Goal: Communication & Community: Ask a question

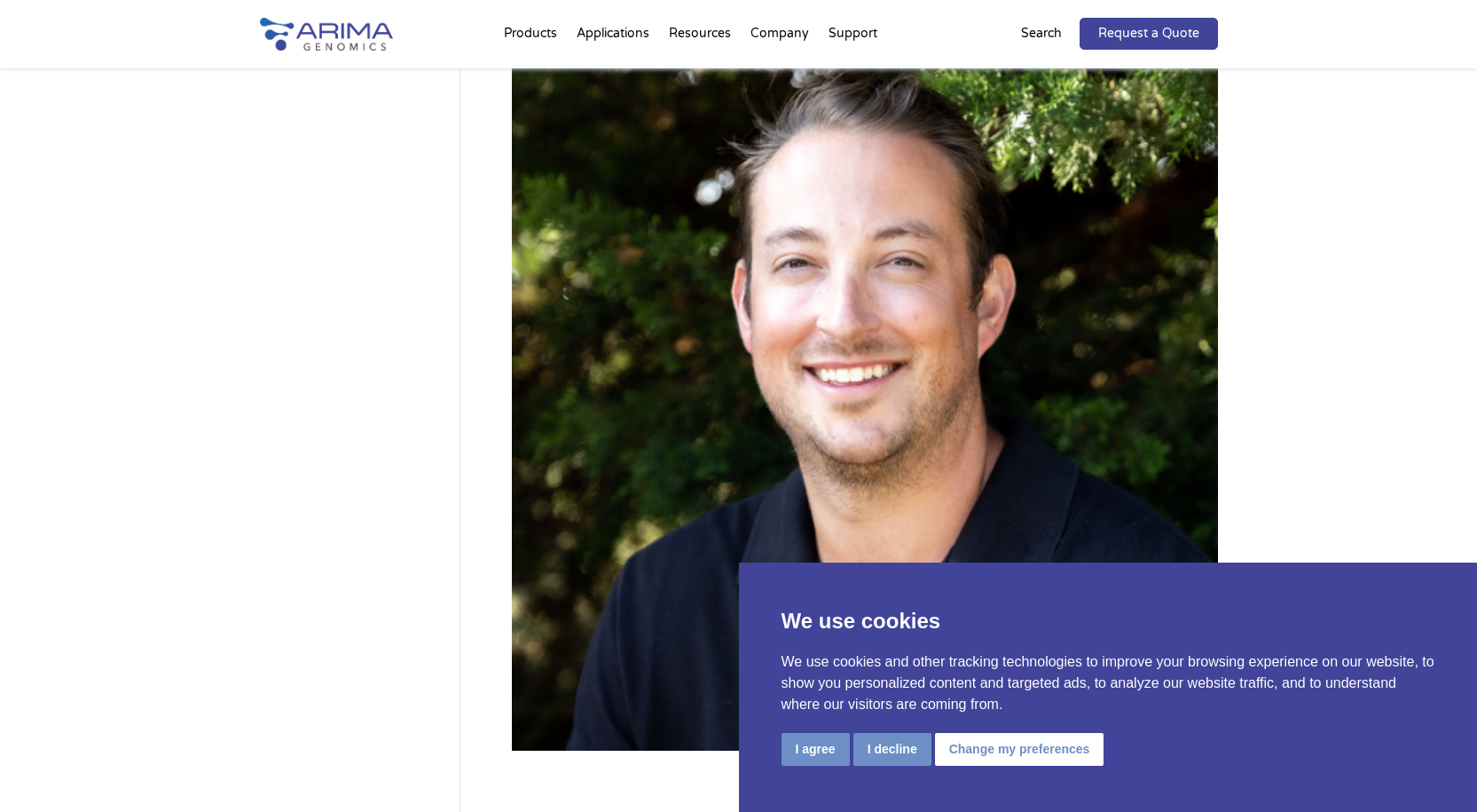
scroll to position [213, 0]
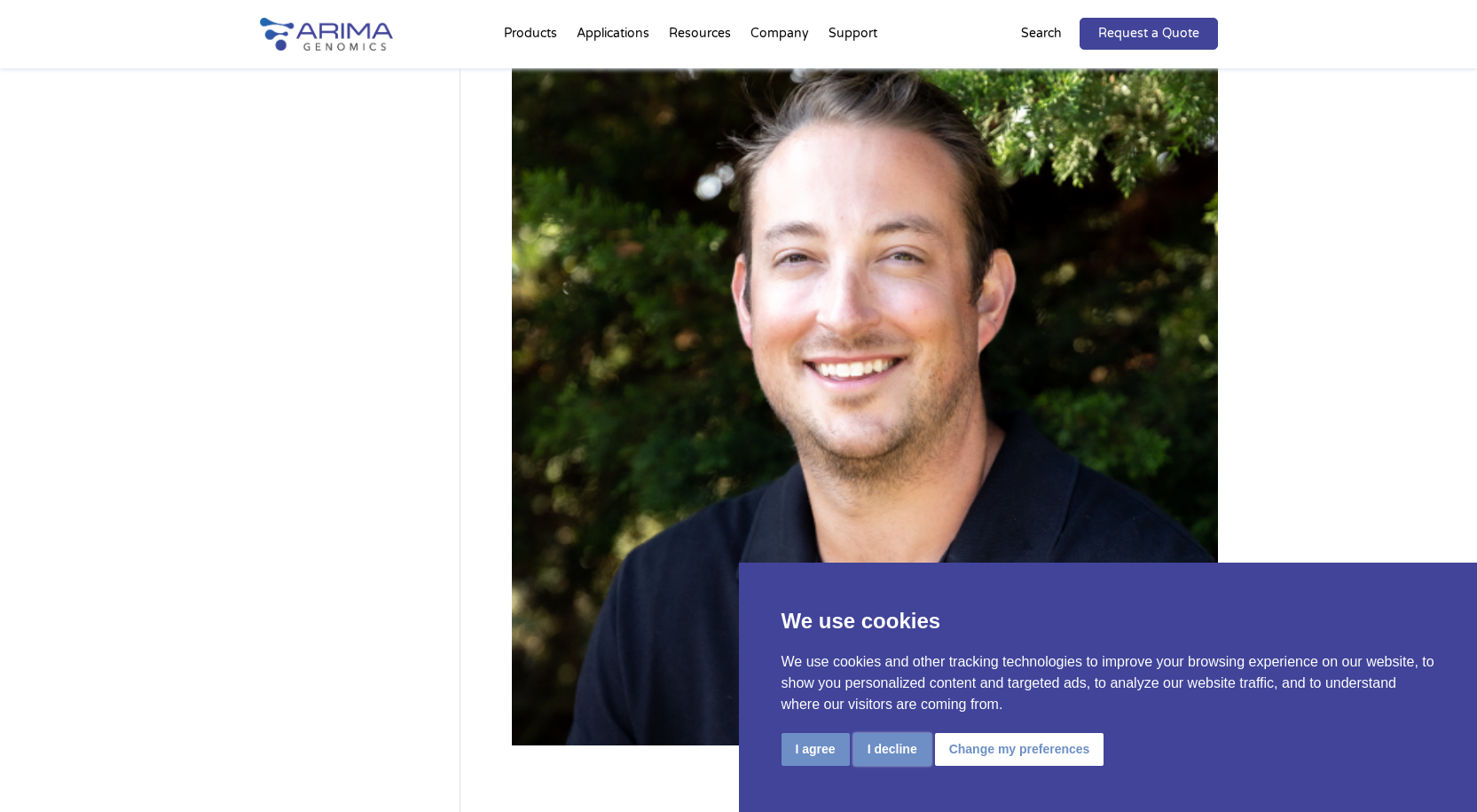
click at [880, 746] on button "I decline" at bounding box center [892, 749] width 78 height 33
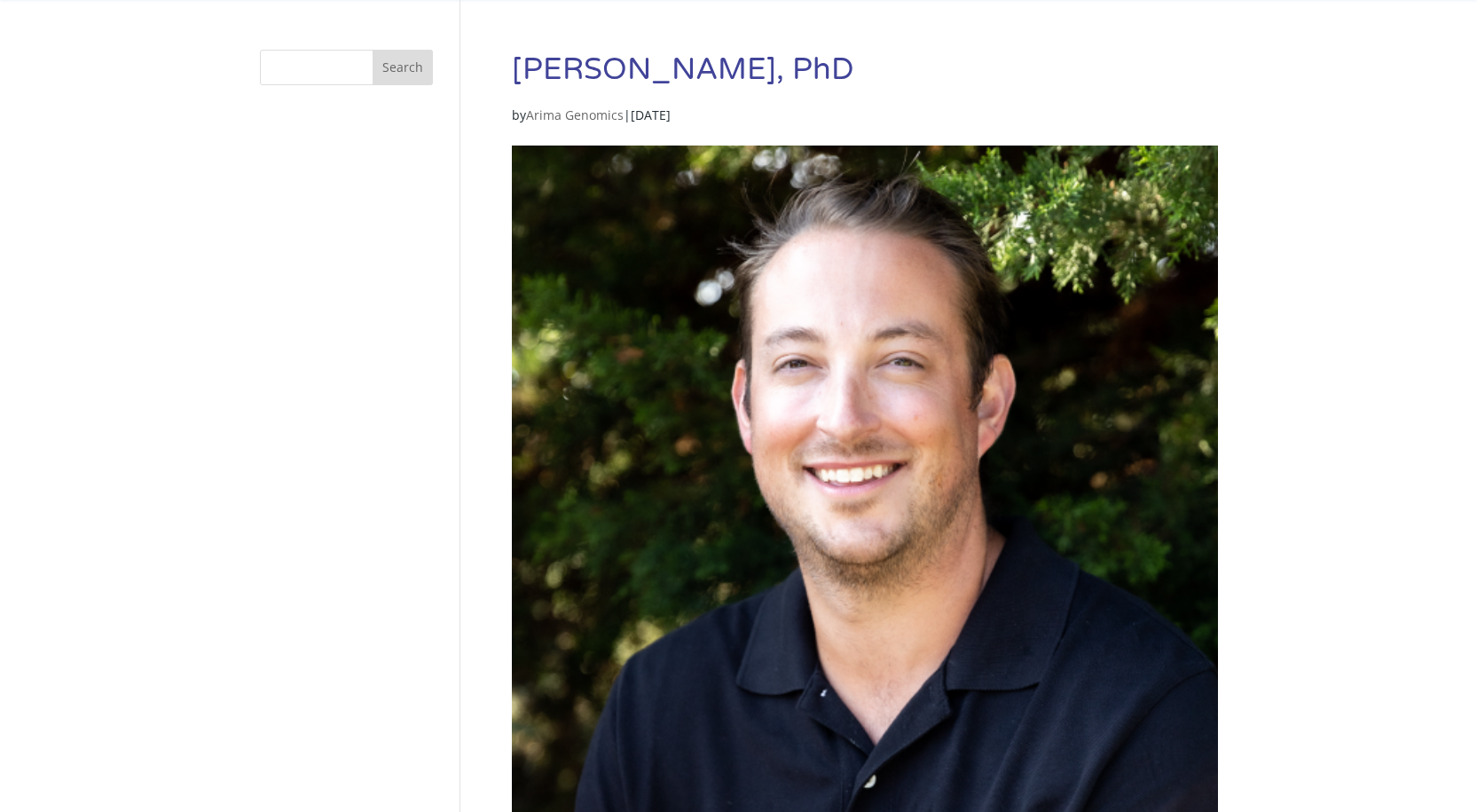
scroll to position [0, 0]
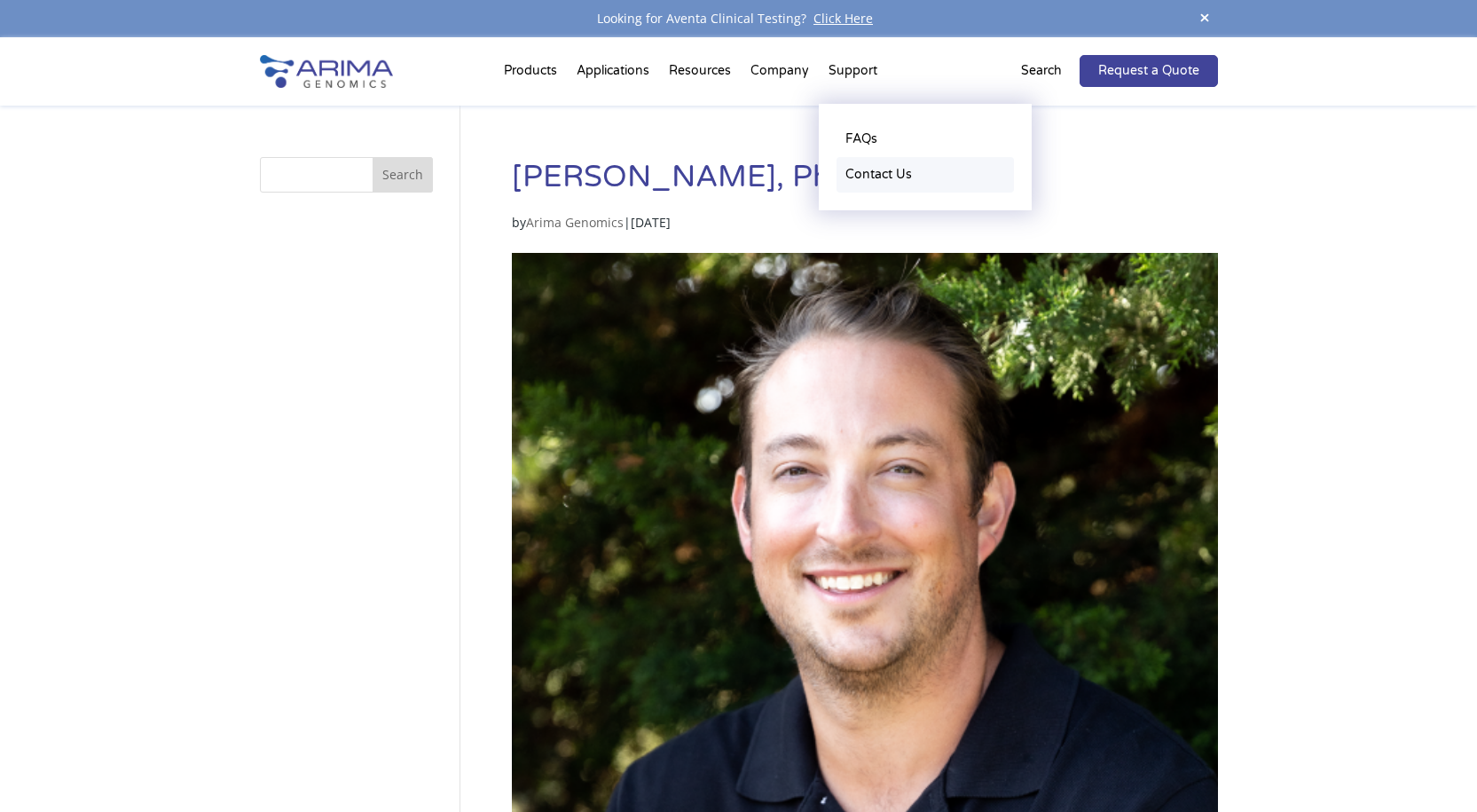
click at [857, 178] on link "Contact Us" at bounding box center [925, 175] width 177 height 36
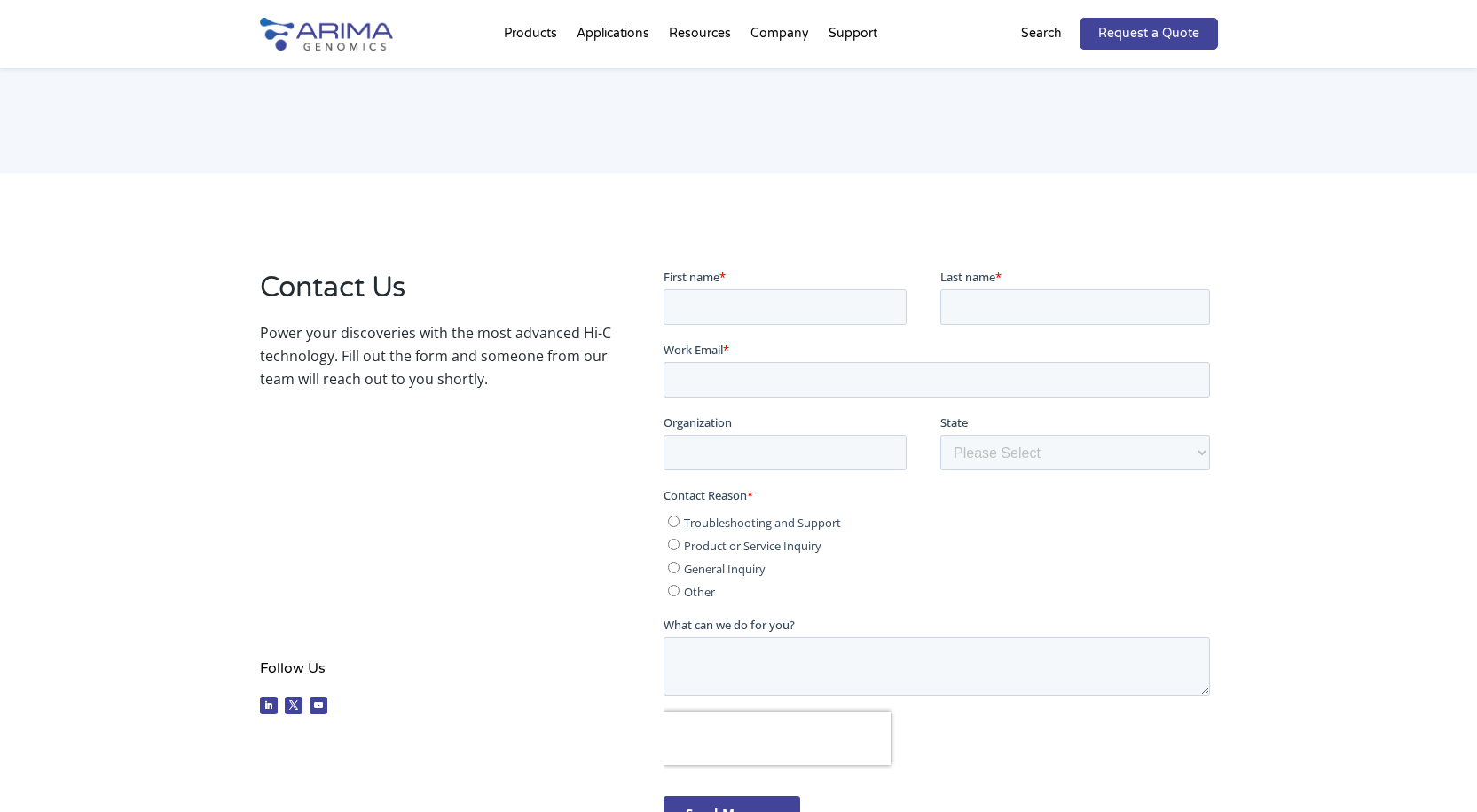
scroll to position [142, 0]
click at [682, 294] on input "First name *" at bounding box center [786, 304] width 243 height 36
type input "Melissa"
type input "Geller"
type input "gelle005@umn.edu"
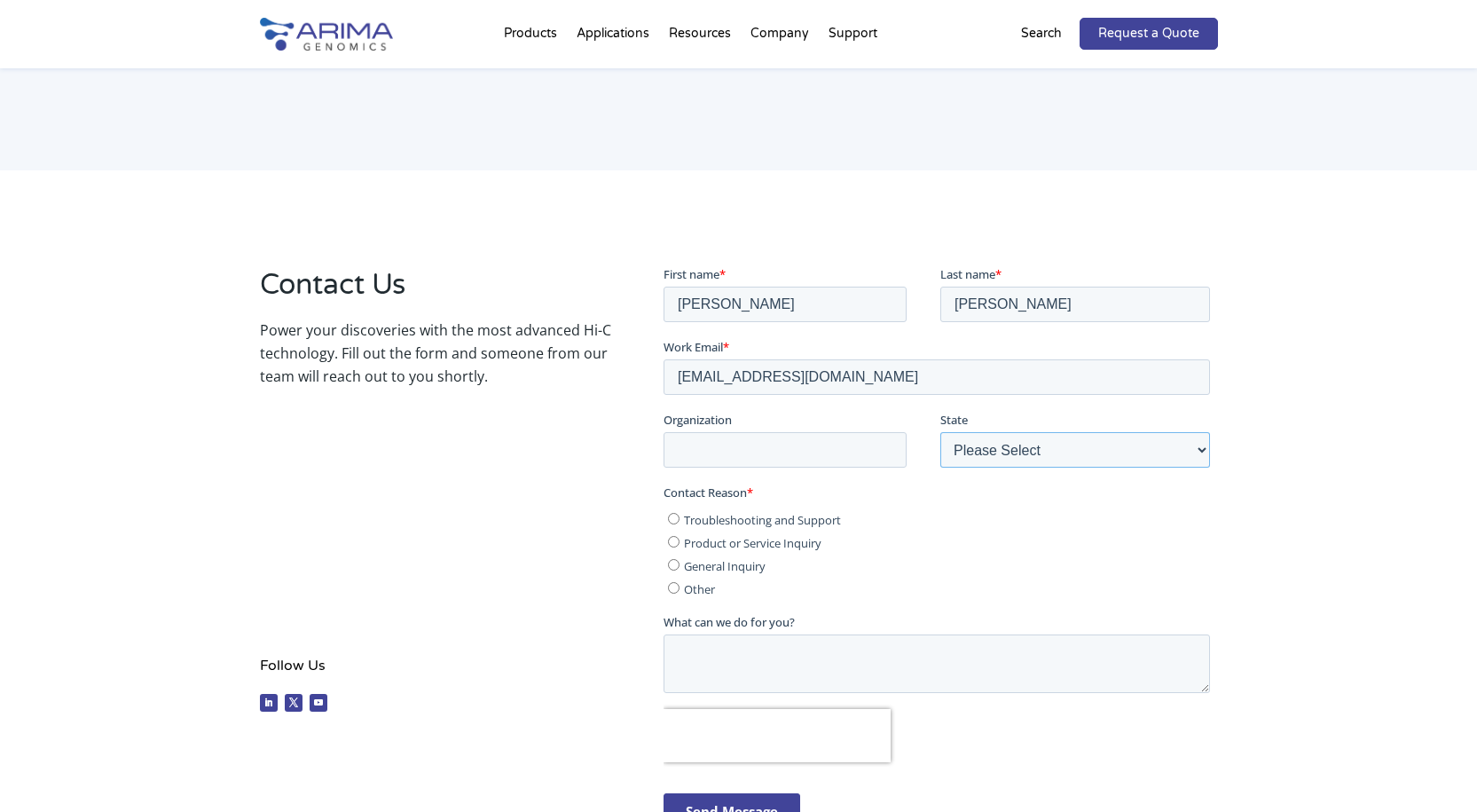
select select "Minnesota"
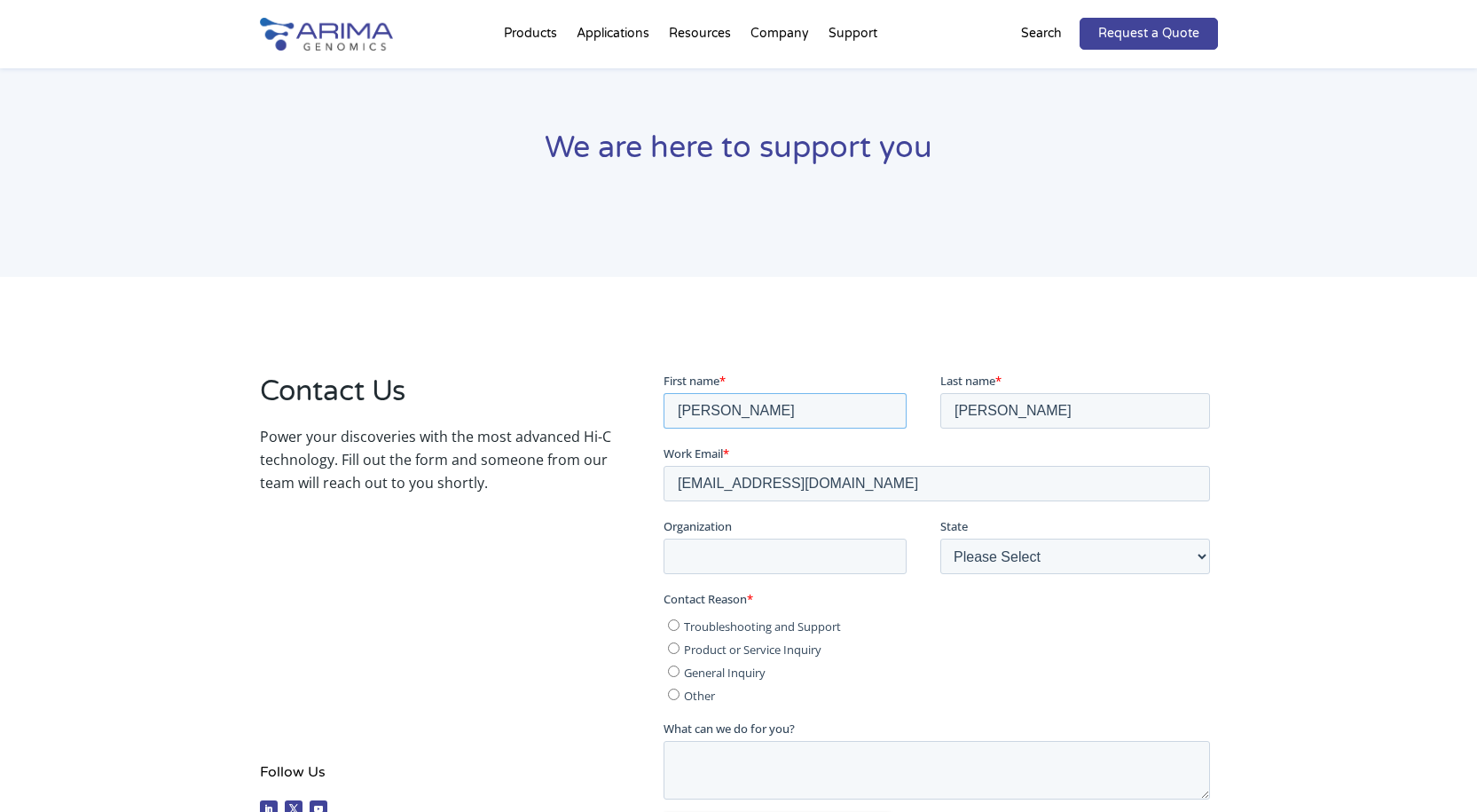
scroll to position [302, 0]
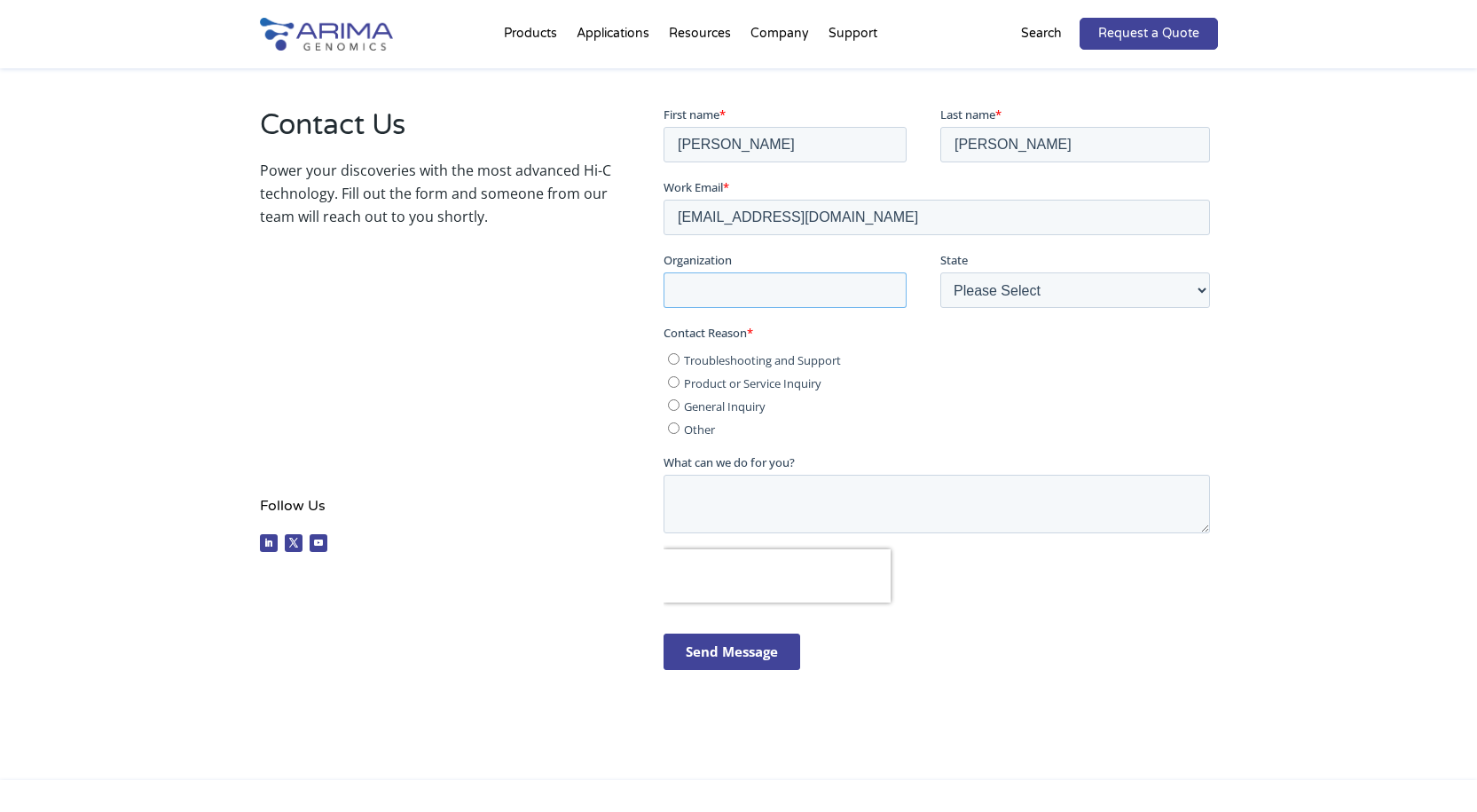
click at [711, 276] on input "Organization" at bounding box center [786, 290] width 243 height 36
type input "University of Minnesota"
drag, startPoint x: 672, startPoint y: 426, endPoint x: 693, endPoint y: 444, distance: 27.7
click at [673, 426] on input "Other" at bounding box center [673, 427] width 11 height 11
radio input "true"
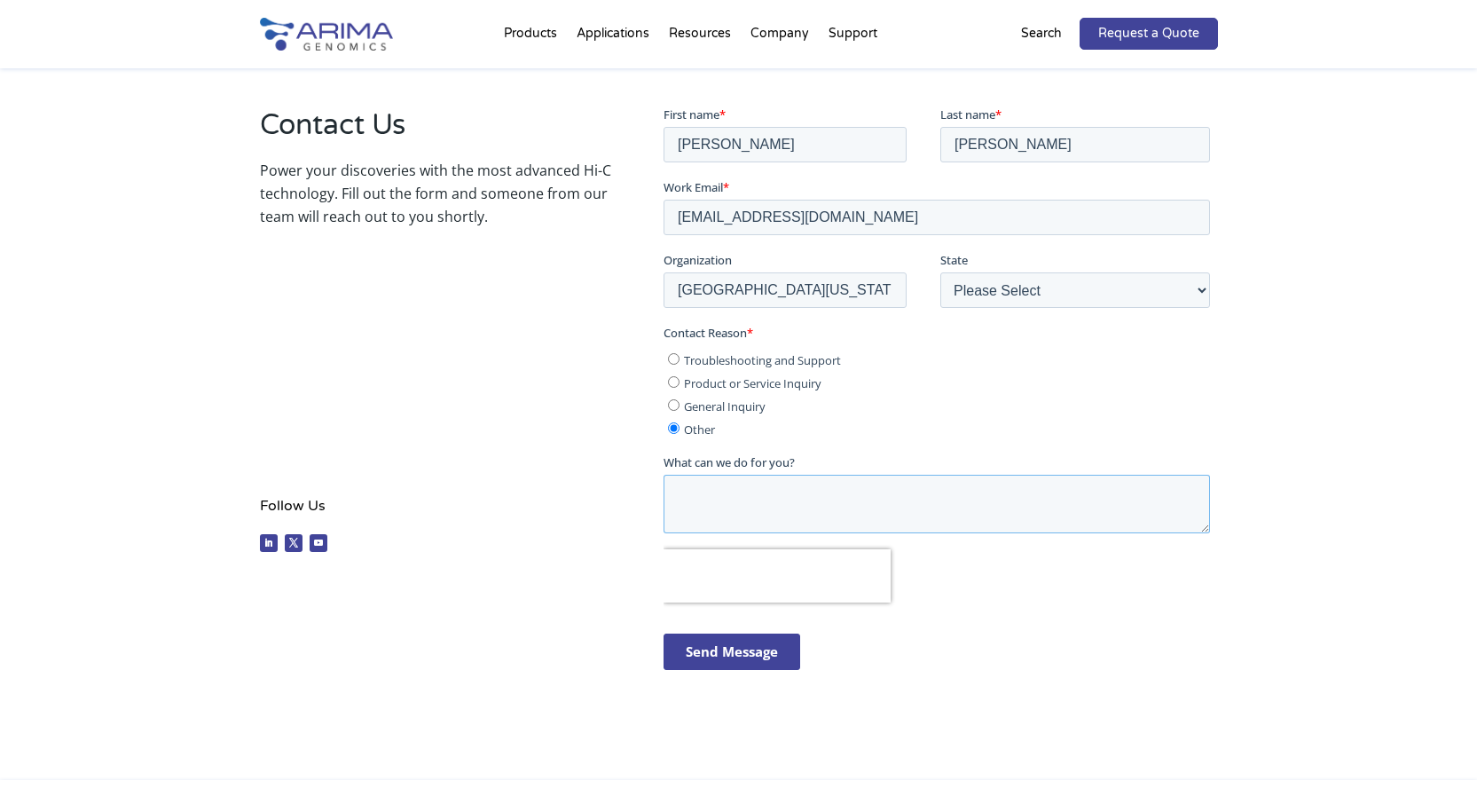
click at [719, 502] on textarea "What can we do for you?" at bounding box center [938, 503] width 547 height 58
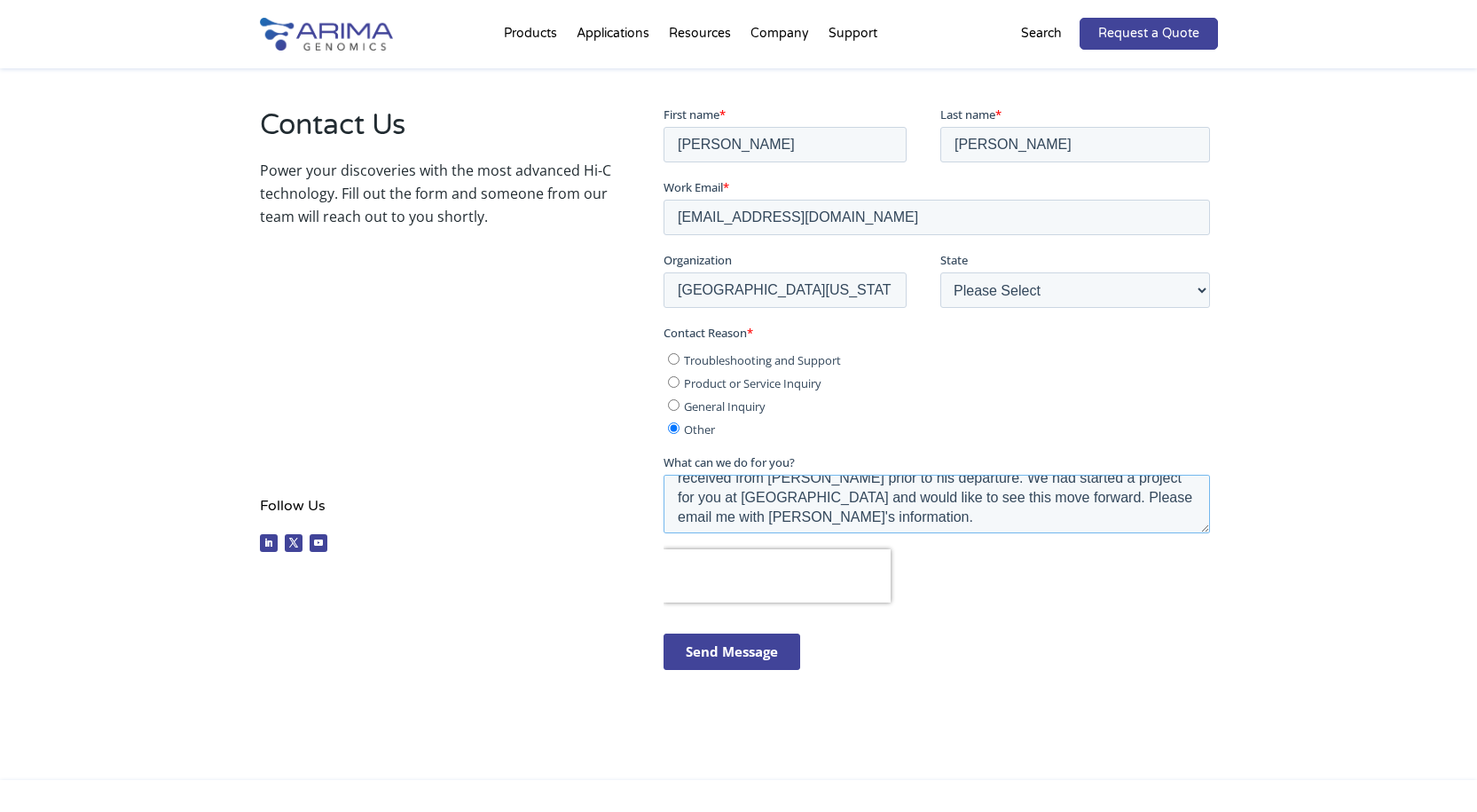
scroll to position [39, 0]
type textarea "I would like to discuss a project with Anthony Schmitt whose name I had receive…"
click at [719, 650] on input "Send Message" at bounding box center [732, 651] width 137 height 37
